Goal: Contribute content

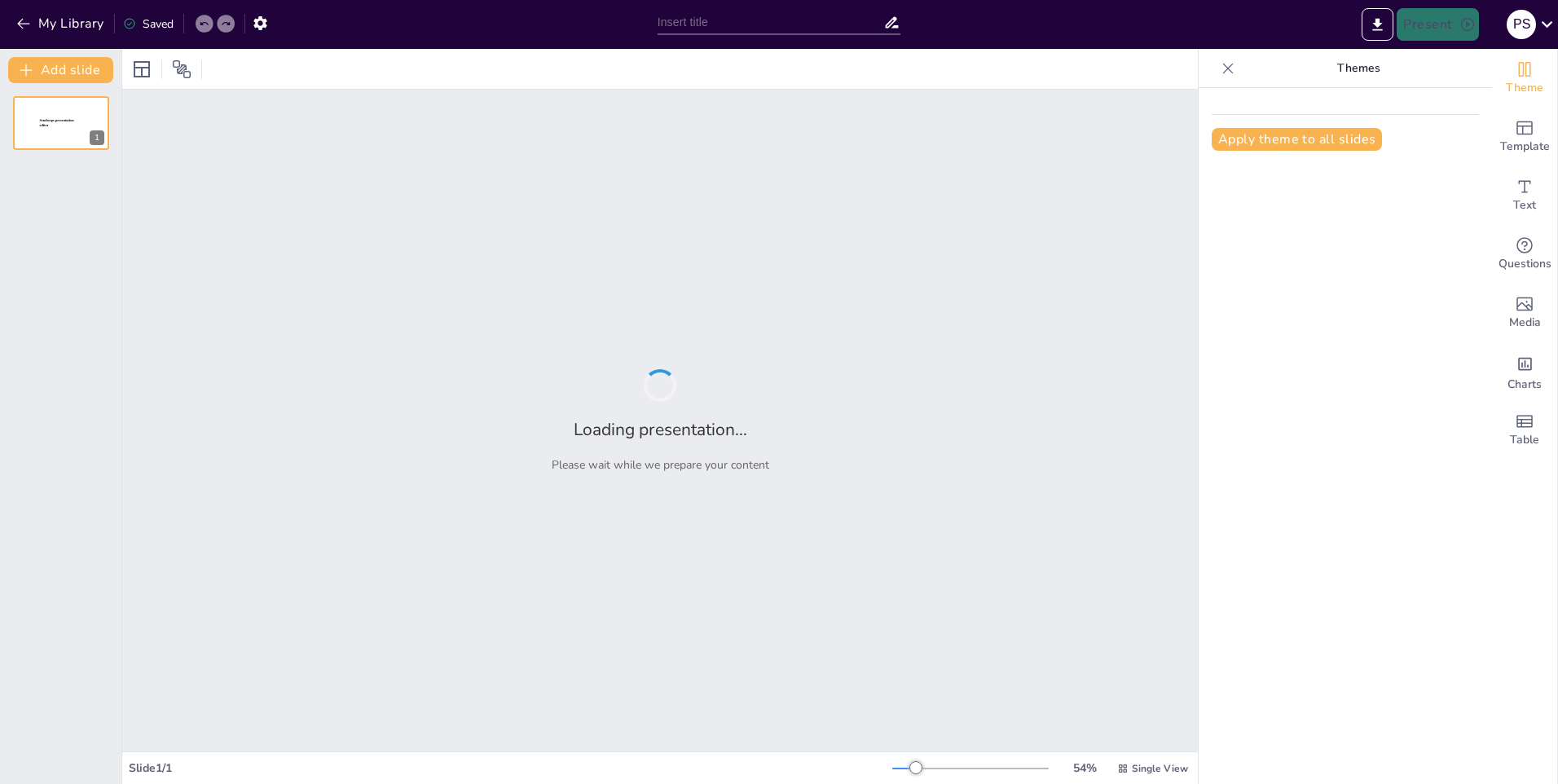
type input "La Capa de Aplicación en el Modelo TCP/IP: Fundamentos y Funciones"
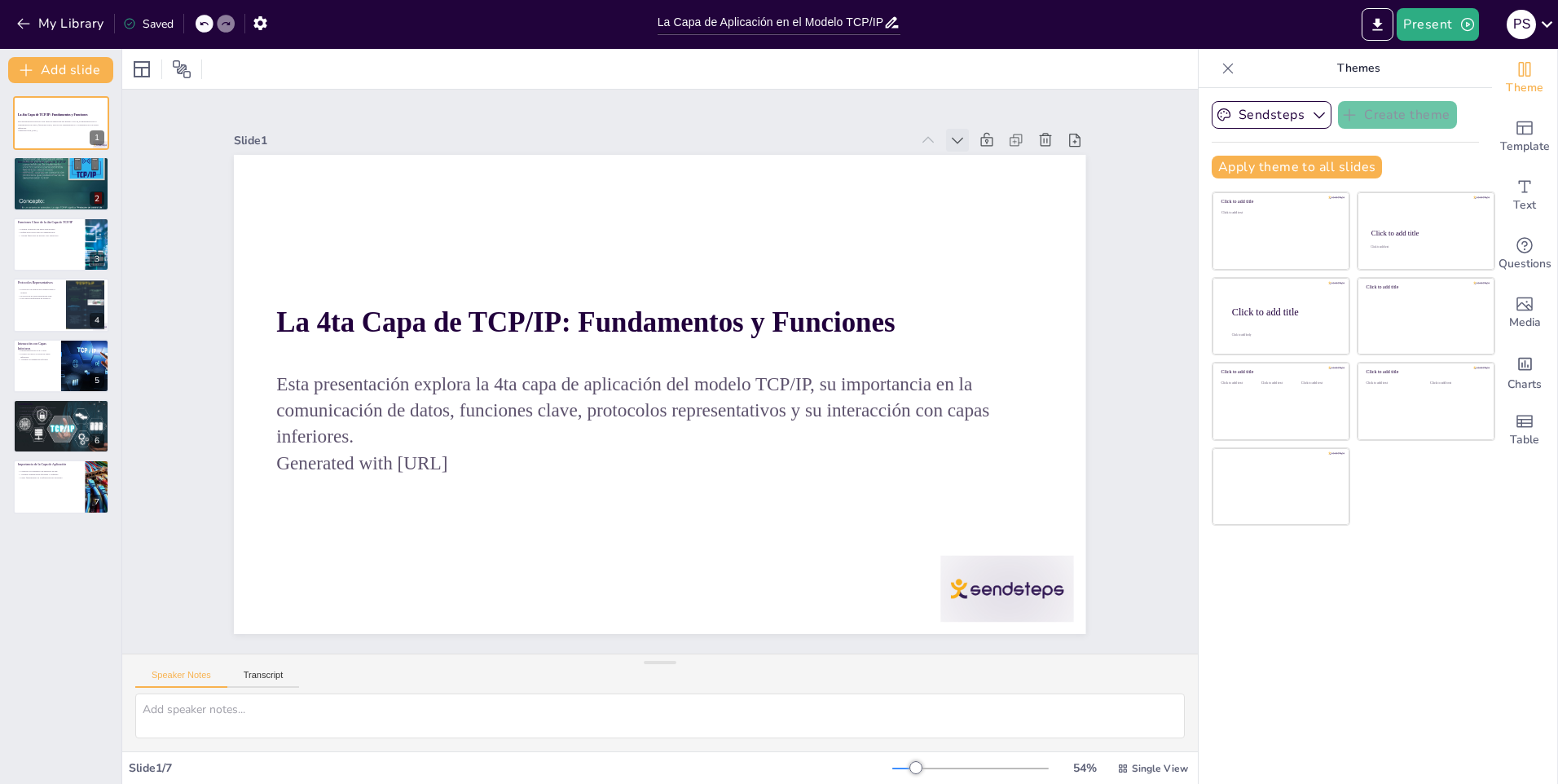
click at [1024, 387] on icon at bounding box center [1036, 399] width 23 height 23
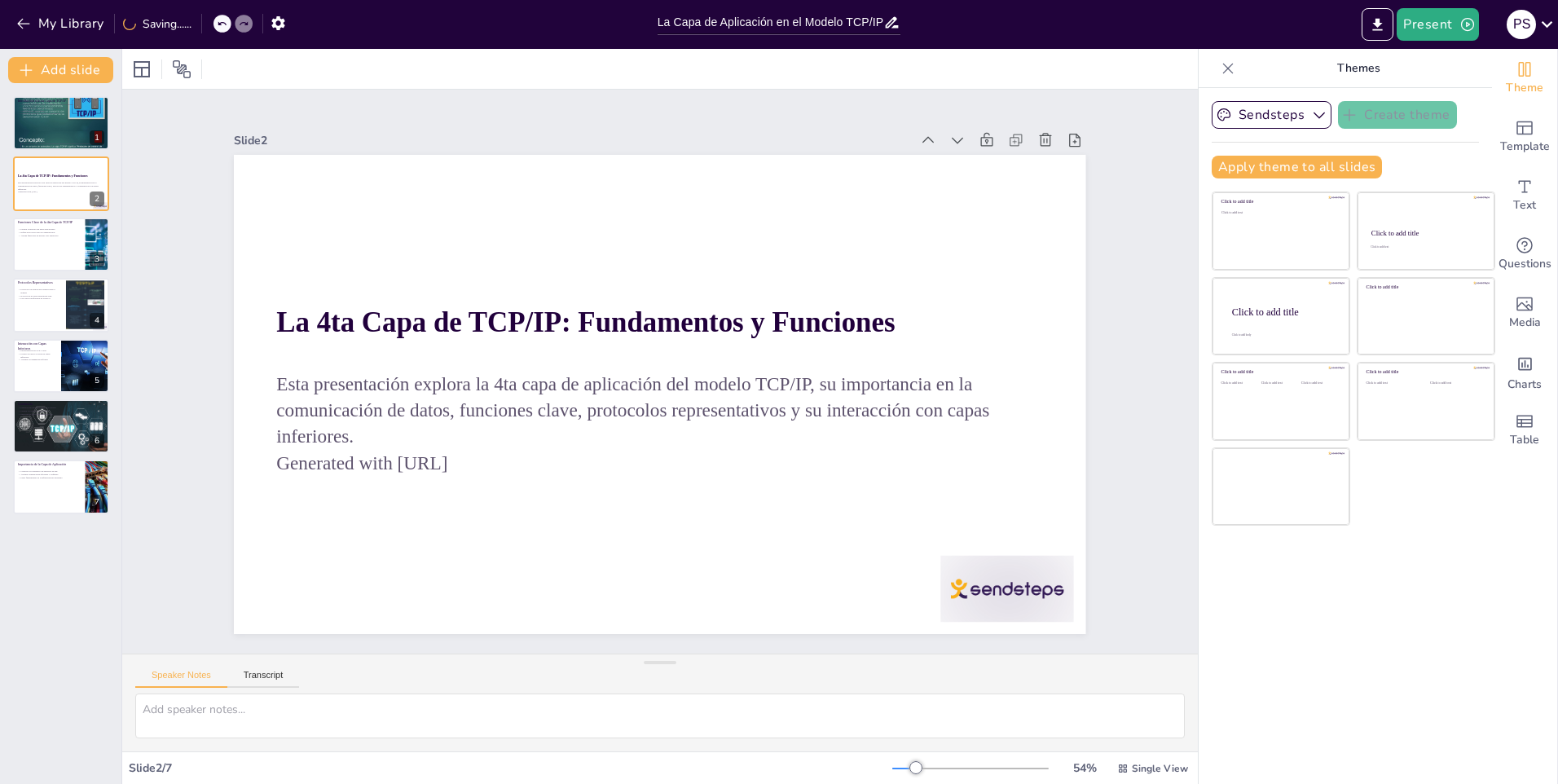
click at [942, 161] on icon at bounding box center [950, 170] width 18 height 18
click at [38, 181] on div at bounding box center [61, 183] width 98 height 131
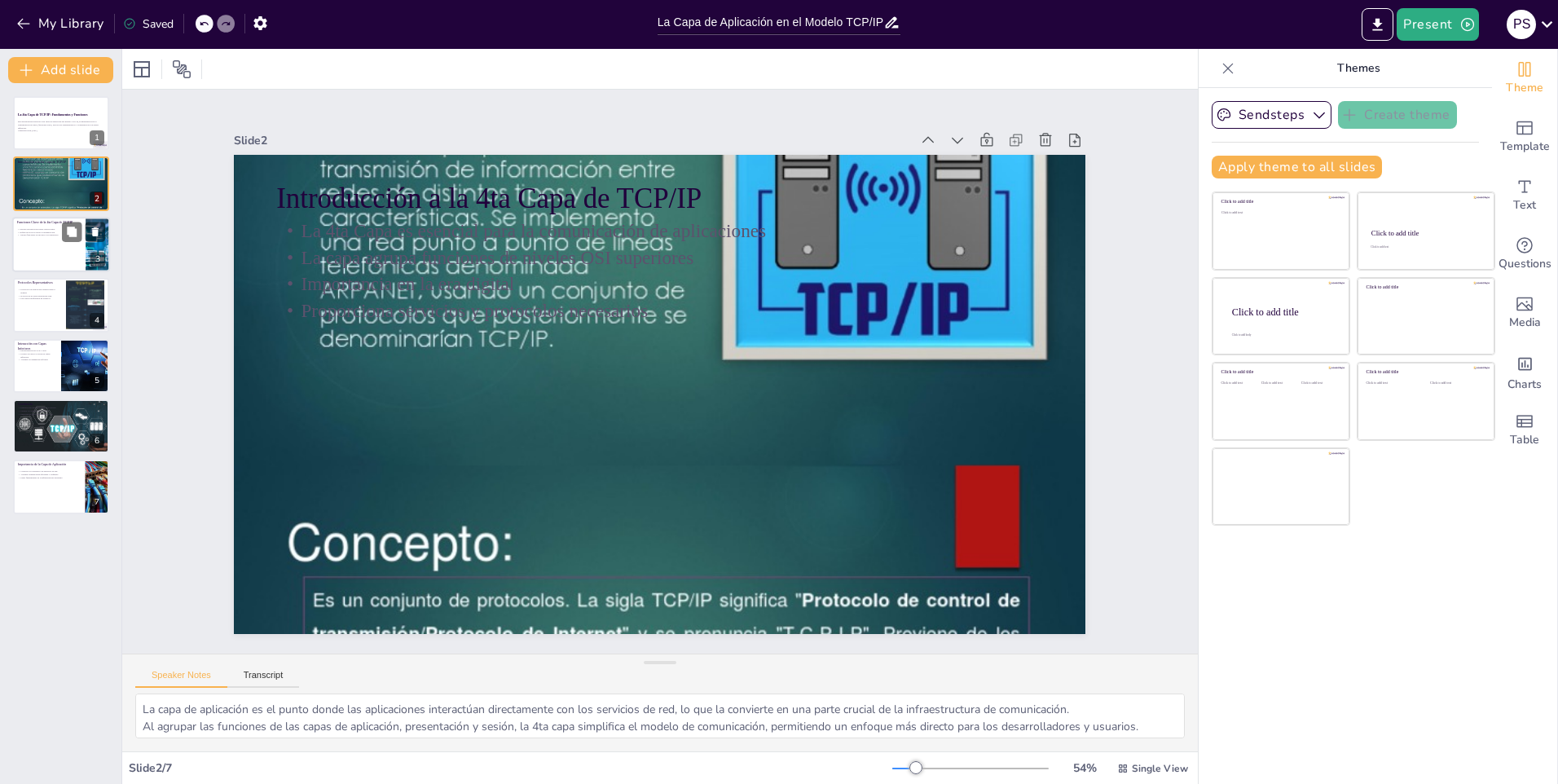
click at [45, 252] on div at bounding box center [61, 244] width 98 height 55
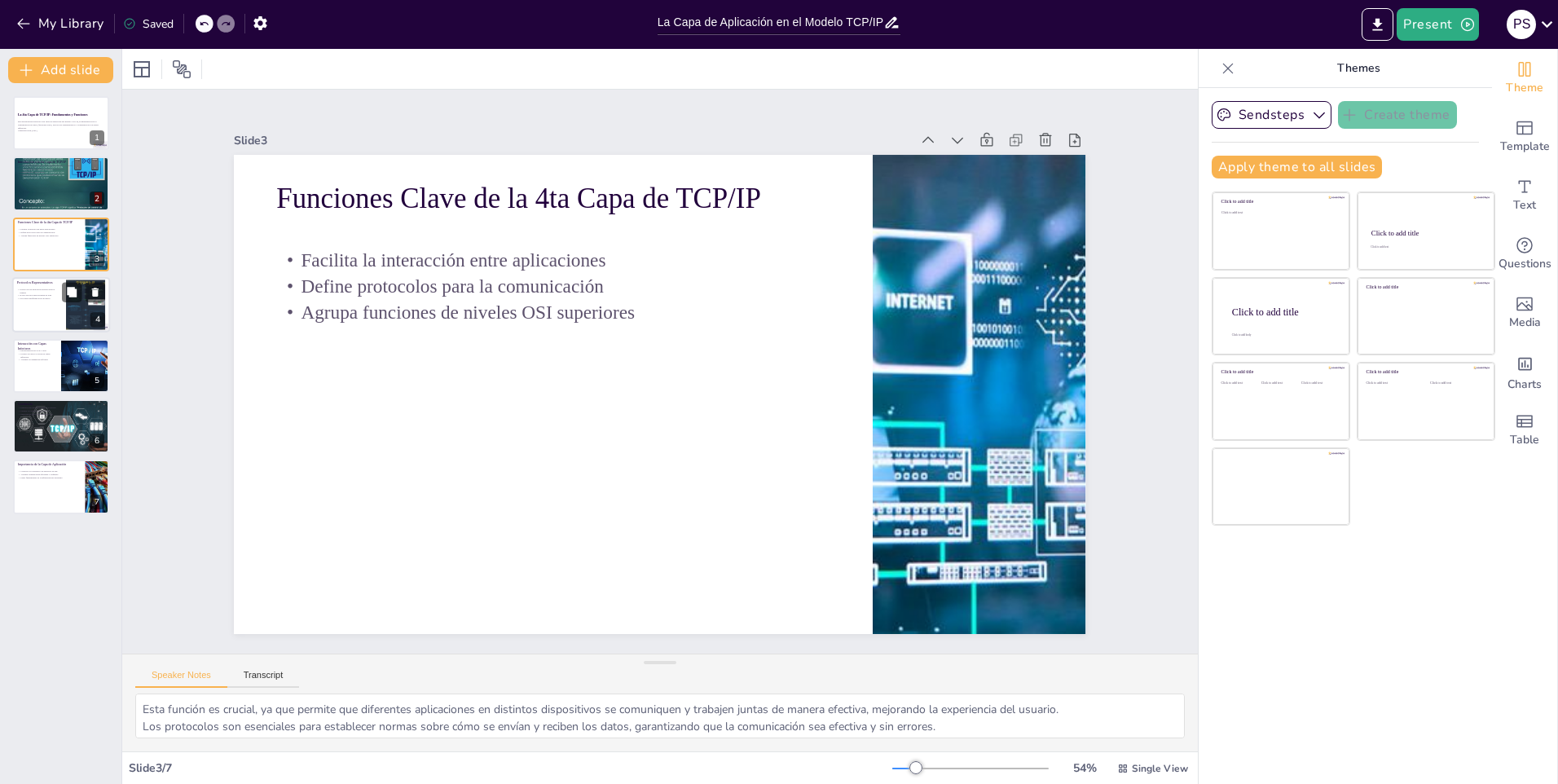
click at [52, 321] on div at bounding box center [61, 305] width 98 height 55
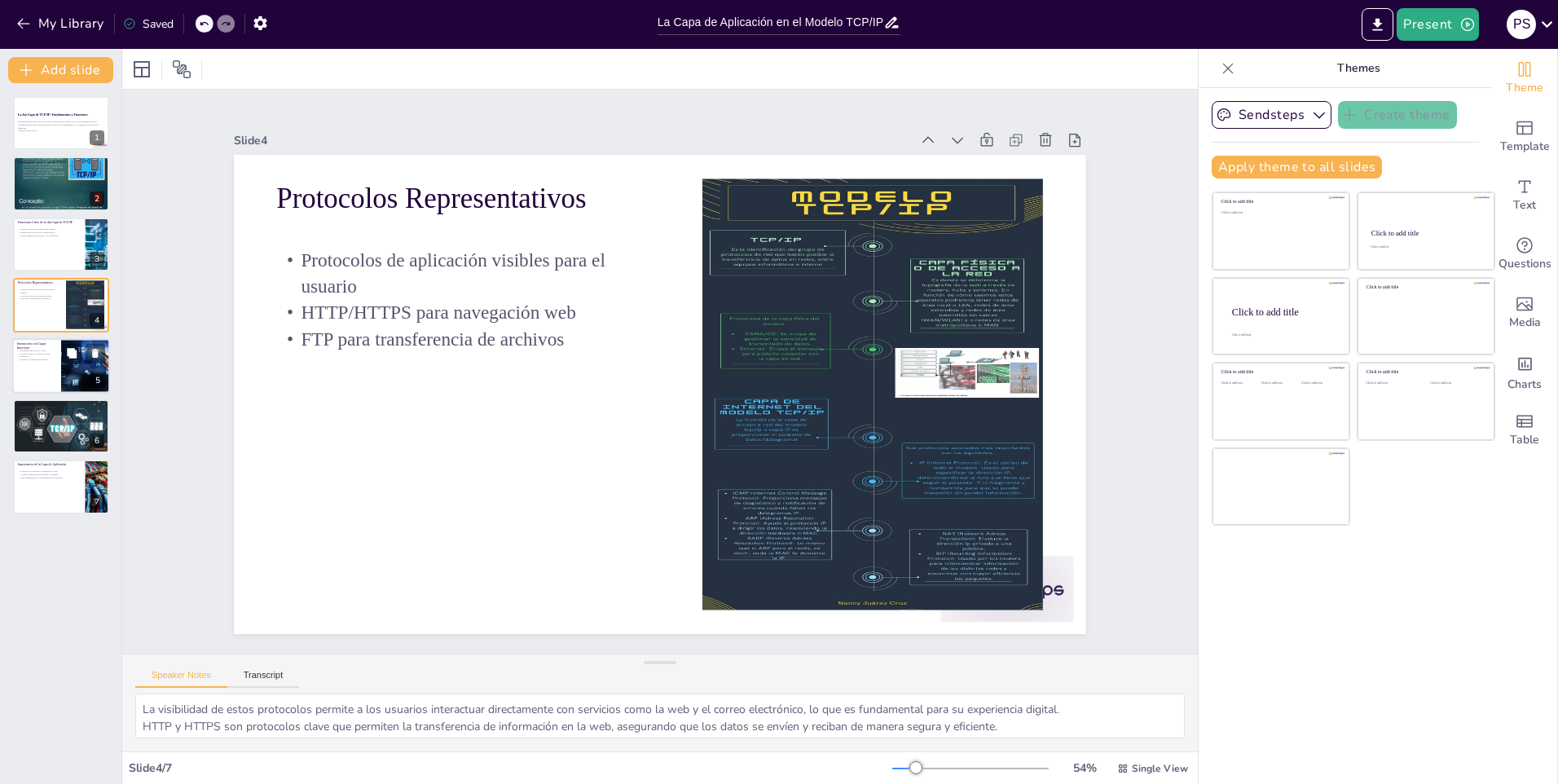
click at [60, 360] on div at bounding box center [61, 366] width 98 height 55
type textarea "La encapsulación es un proceso clave que permite que los datos sean preparados …"
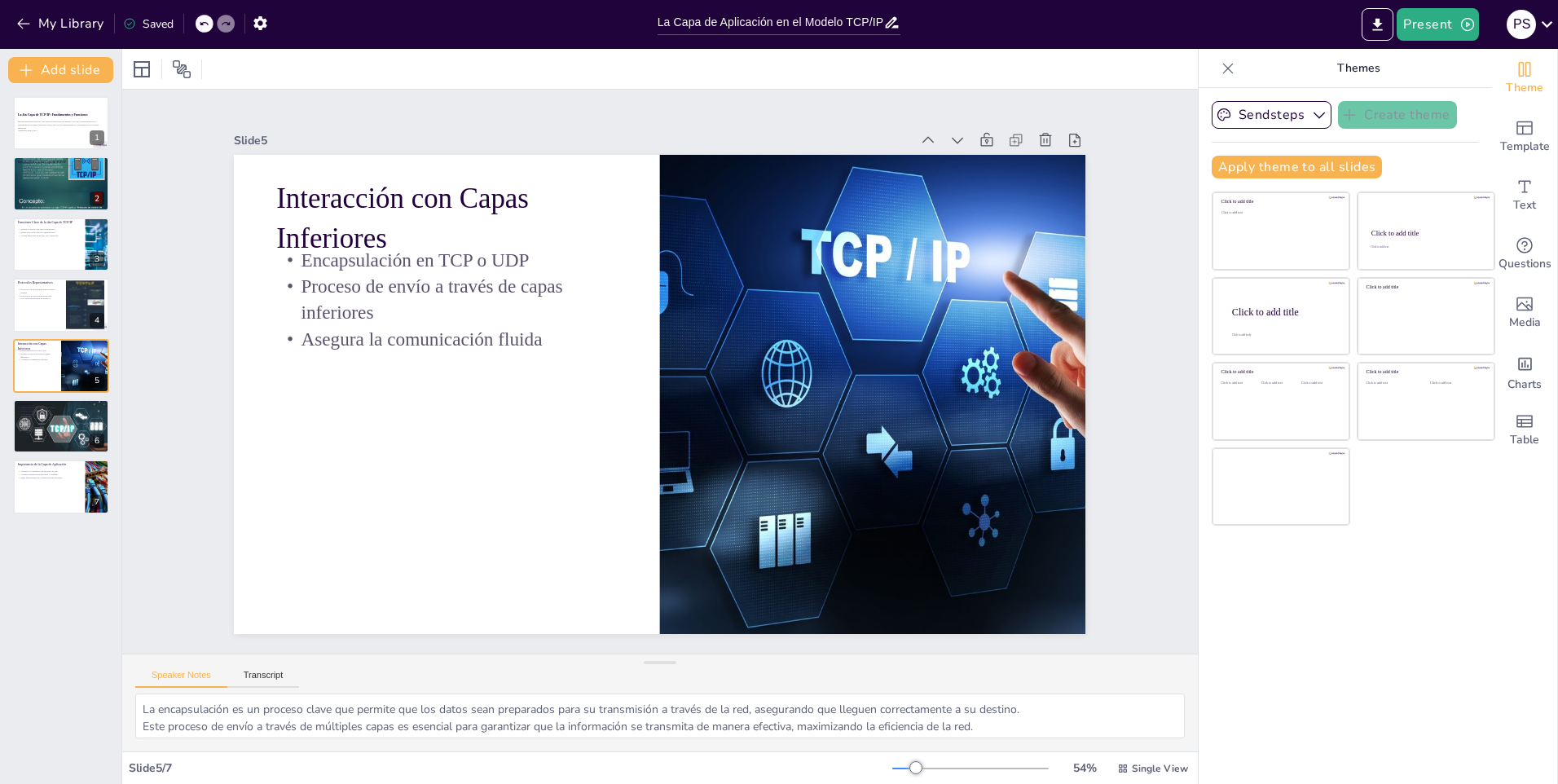
click at [1220, 70] on icon at bounding box center [1228, 68] width 16 height 16
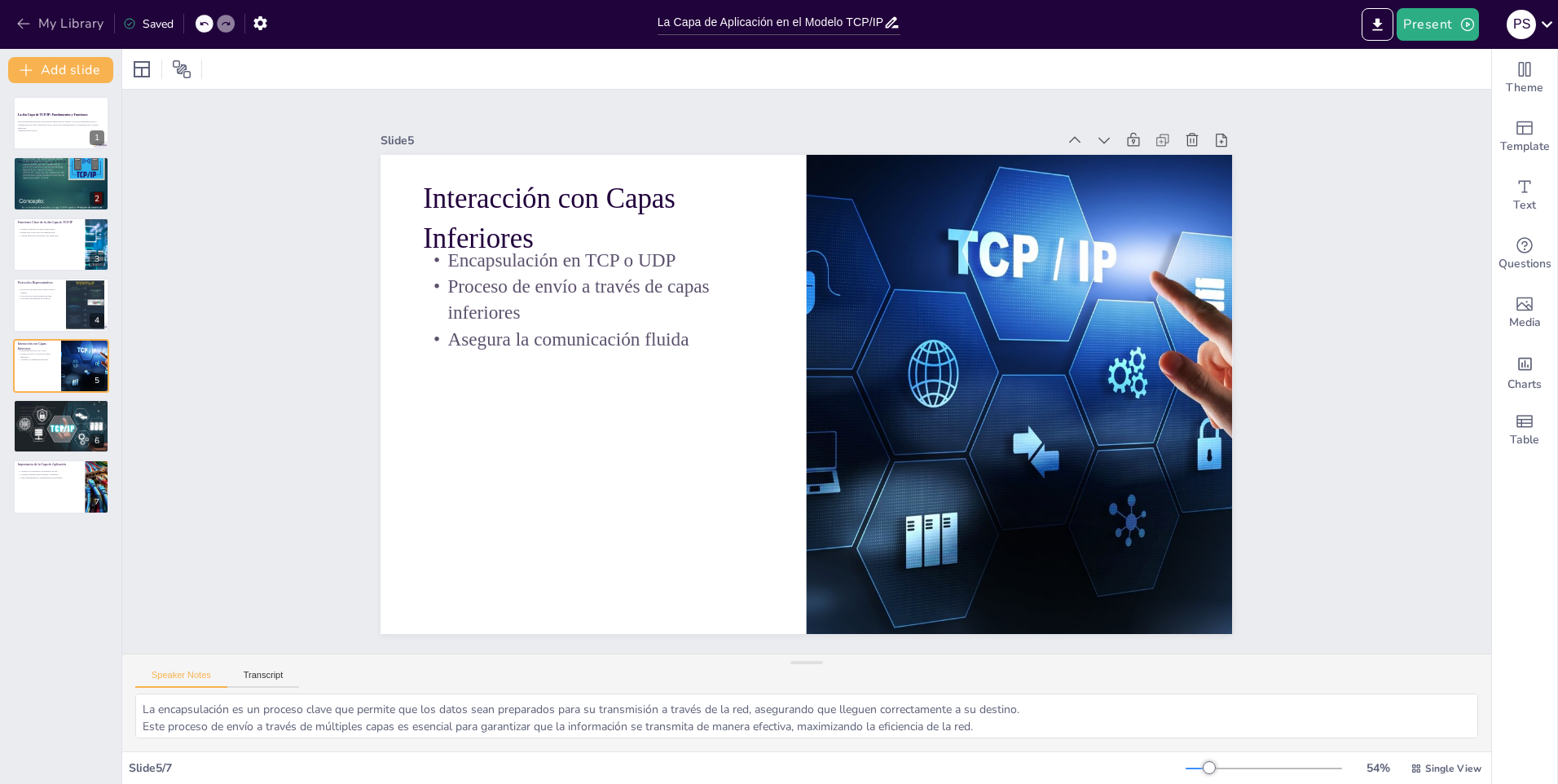
click at [27, 17] on icon "button" at bounding box center [23, 23] width 16 height 16
